Goal: Task Accomplishment & Management: Manage account settings

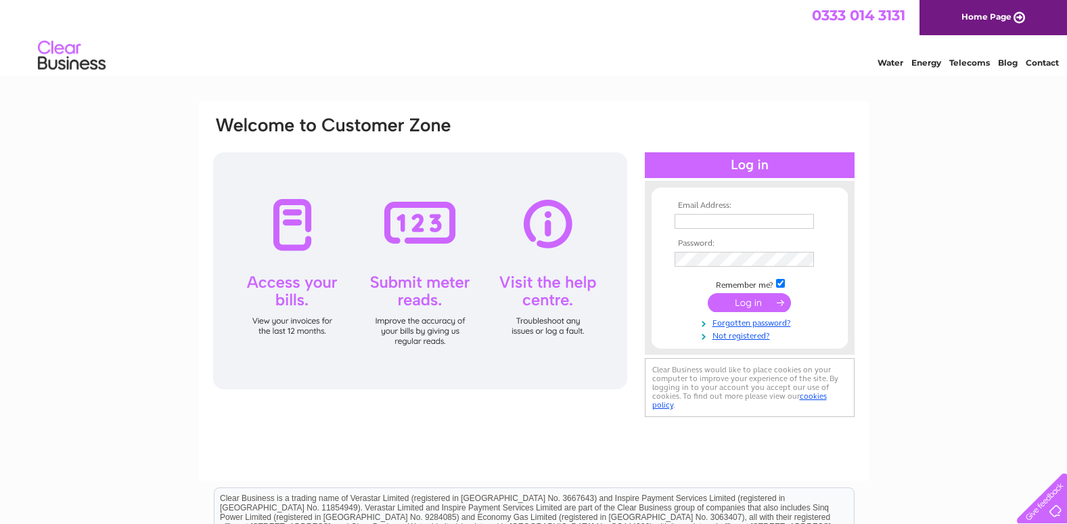
type input "admin@workshopseventy7.co.uk"
click at [753, 306] on input "submit" at bounding box center [749, 302] width 83 height 19
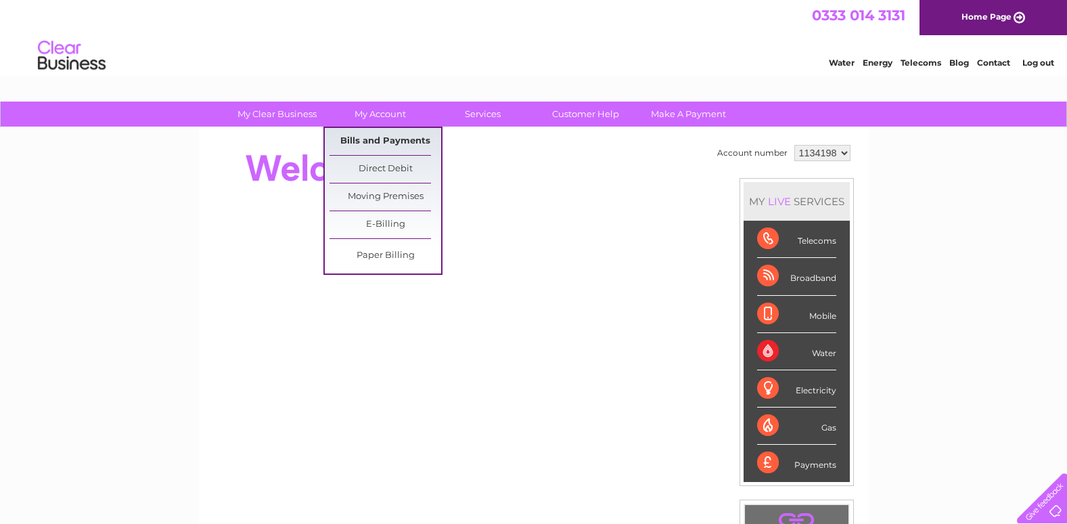
click at [379, 139] on link "Bills and Payments" at bounding box center [386, 141] width 112 height 27
click at [377, 219] on link "E-Billing" at bounding box center [386, 224] width 112 height 27
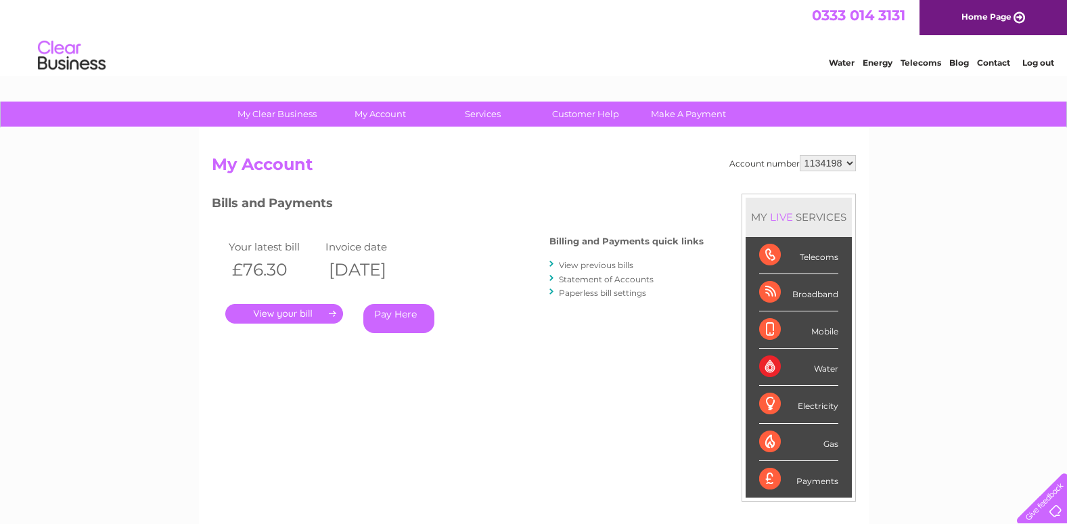
click at [306, 313] on link "." at bounding box center [284, 314] width 118 height 20
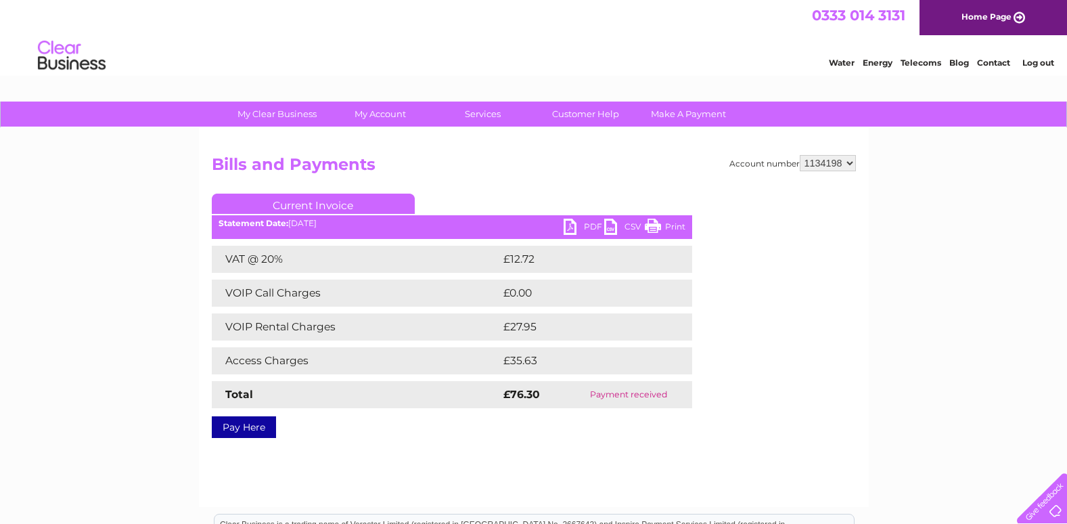
click at [578, 225] on link "PDF" at bounding box center [584, 229] width 41 height 20
click at [943, 317] on div "My Clear Business Login Details My Details My Preferences Link Account My Accou…" at bounding box center [533, 420] width 1067 height 637
